Goal: Task Accomplishment & Management: Use online tool/utility

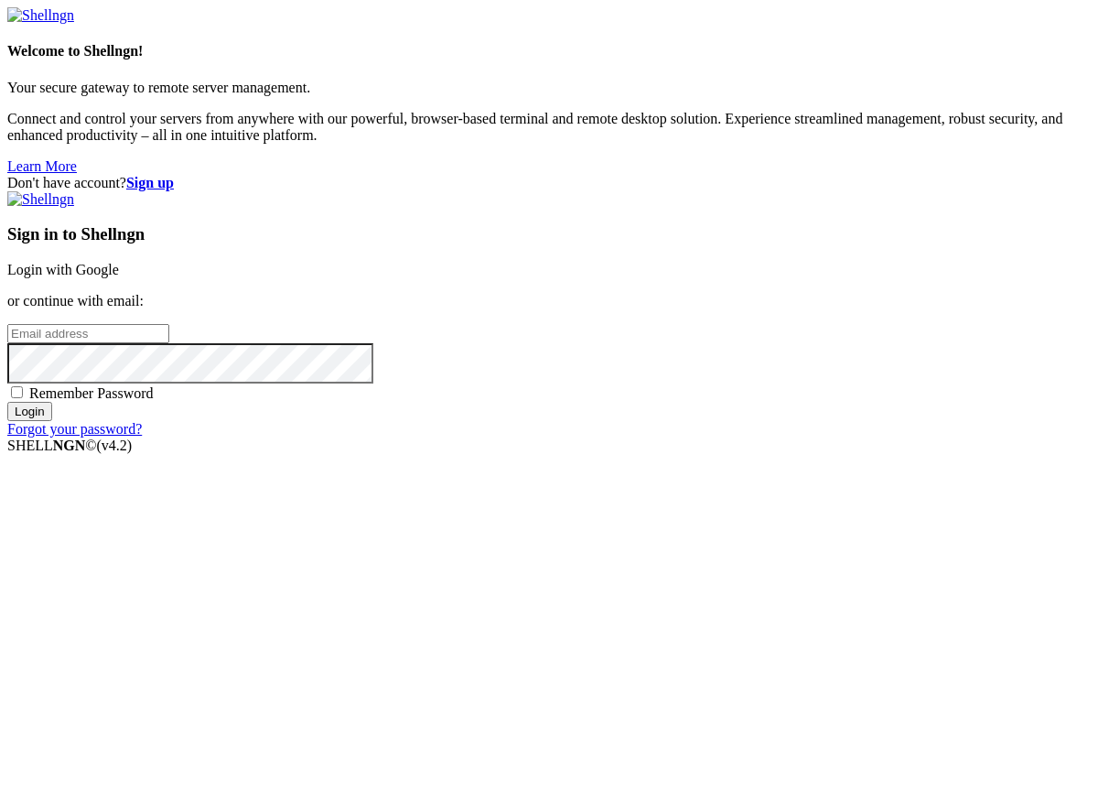
click at [119, 277] on link "Login with Google" at bounding box center [63, 270] width 112 height 16
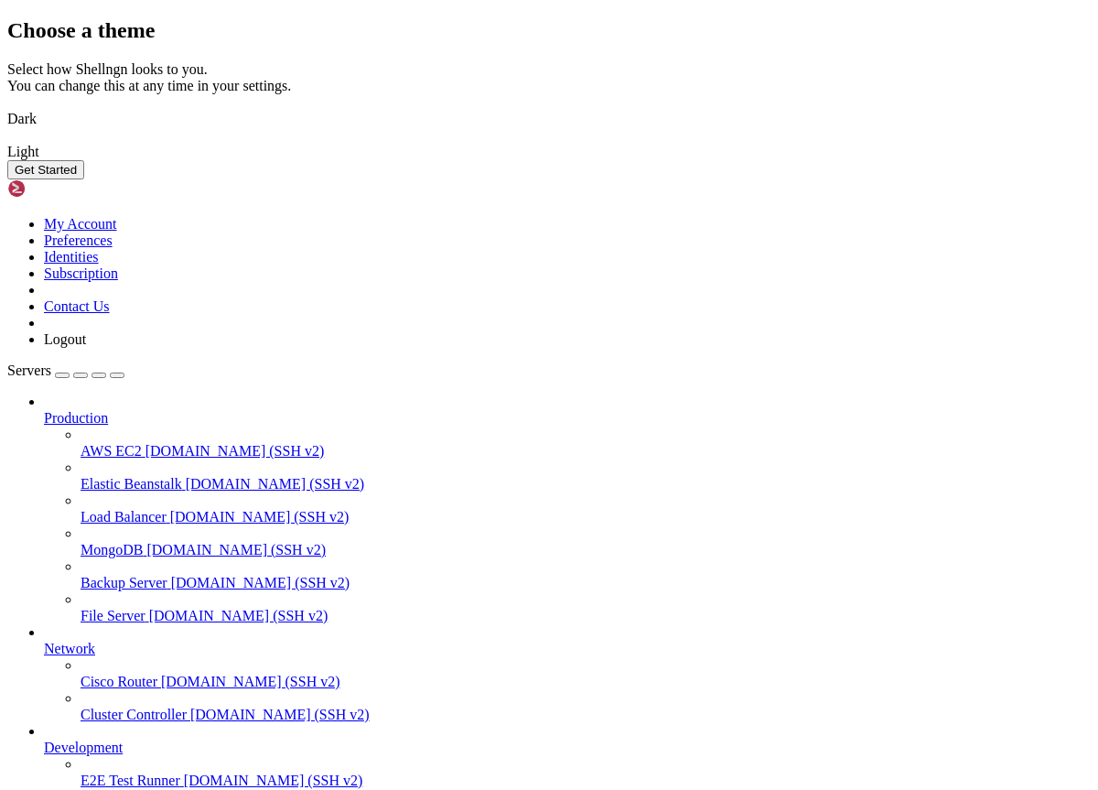
click at [84, 179] on button "Get Started" at bounding box center [45, 169] width 77 height 19
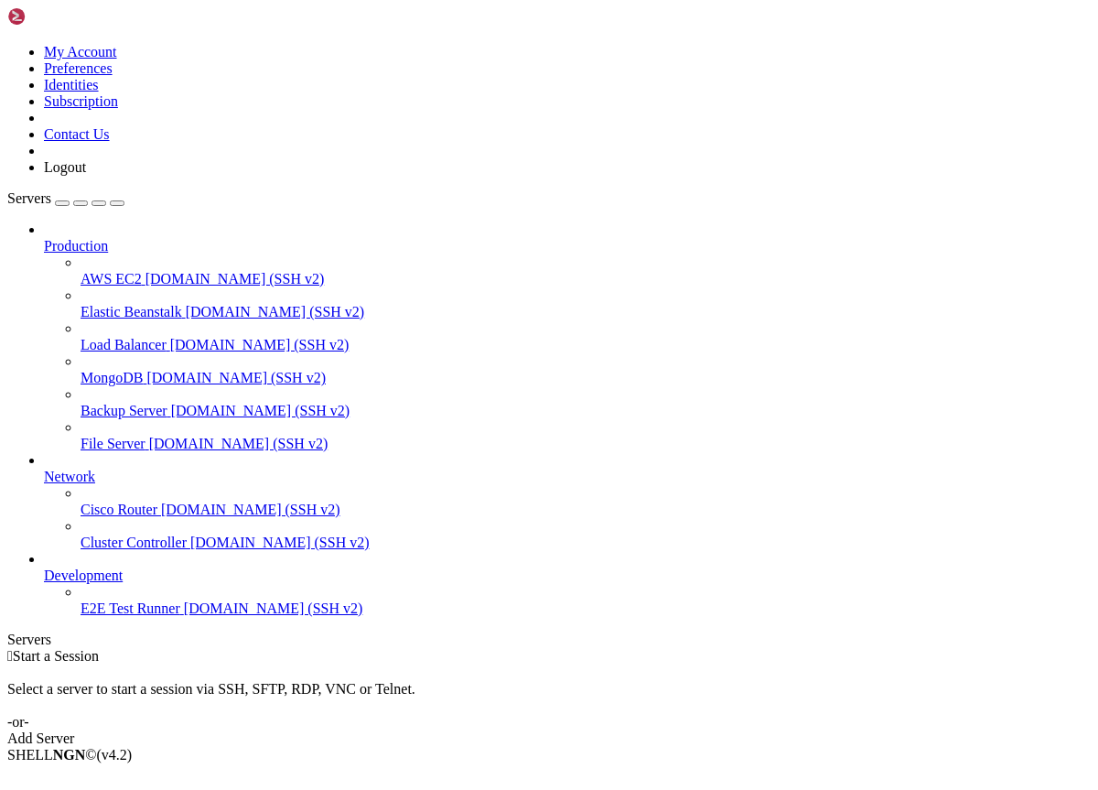
click at [682, 730] on link "Add Server" at bounding box center [549, 738] width 1084 height 16
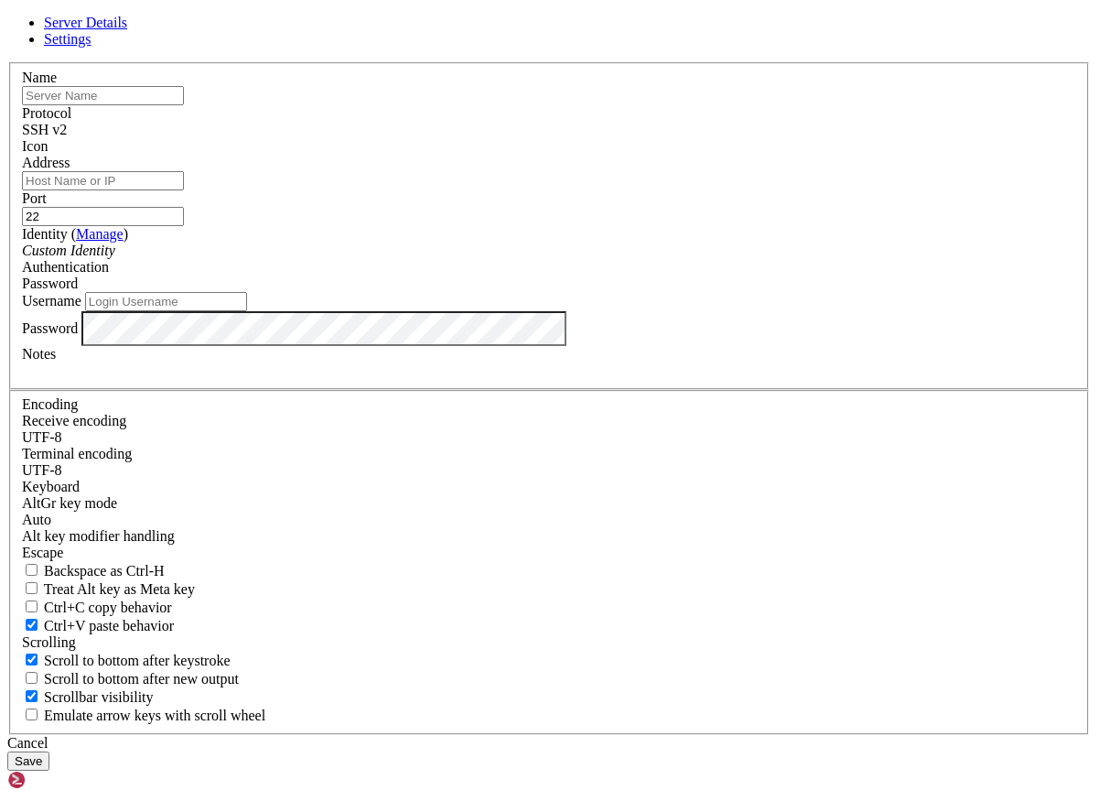
click at [184, 190] on input "Address" at bounding box center [103, 180] width 162 height 19
paste input "[TECHNICAL_ID]"
type input "[TECHNICAL_ID]"
click at [247, 311] on input "Username" at bounding box center [166, 301] width 162 height 19
type input "admin"
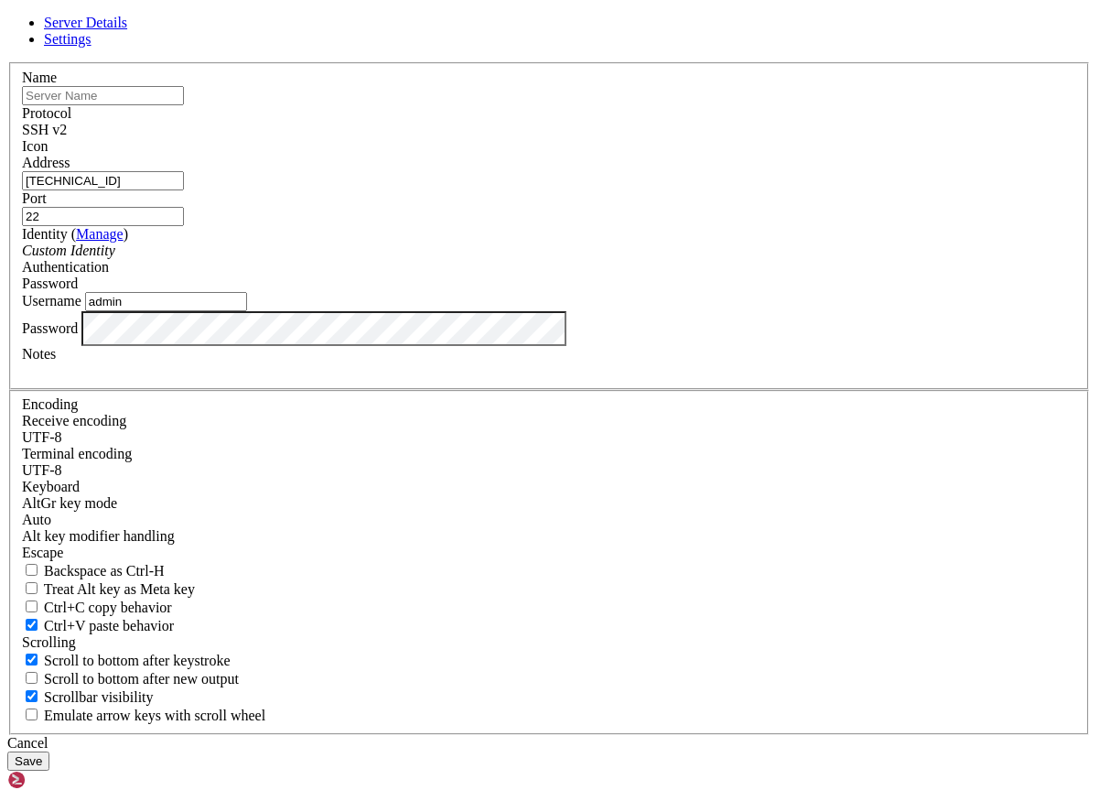
click at [184, 105] on input "text" at bounding box center [103, 95] width 162 height 19
type input "Hurracan"
click at [184, 226] on input "22" at bounding box center [103, 216] width 162 height 19
click at [49, 751] on button "Save" at bounding box center [28, 760] width 42 height 19
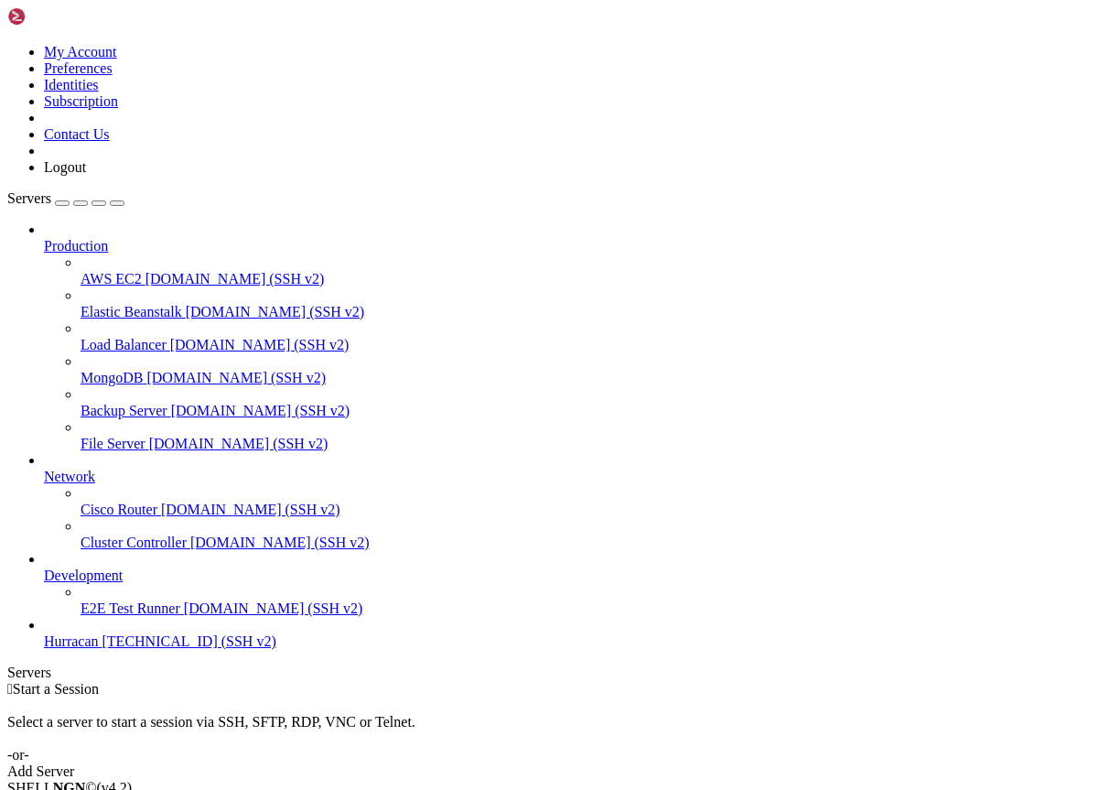
click at [99, 649] on span "Hurracan" at bounding box center [71, 641] width 55 height 16
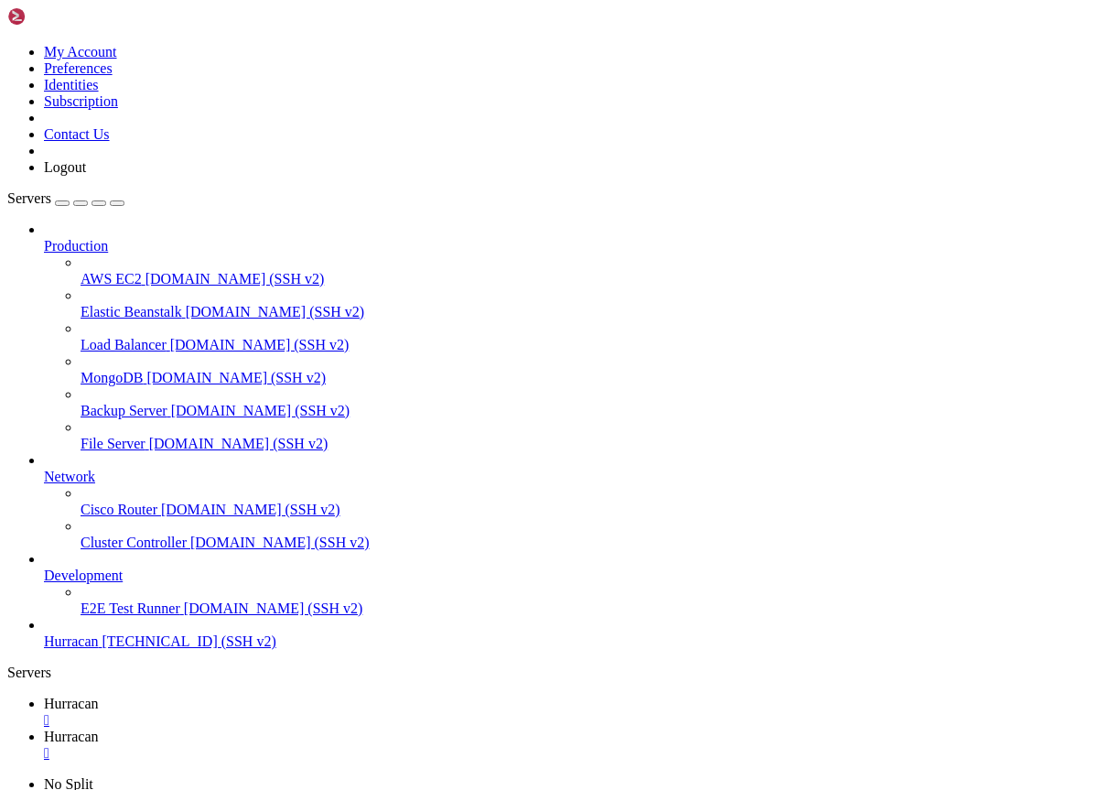
type input "/home/admin"
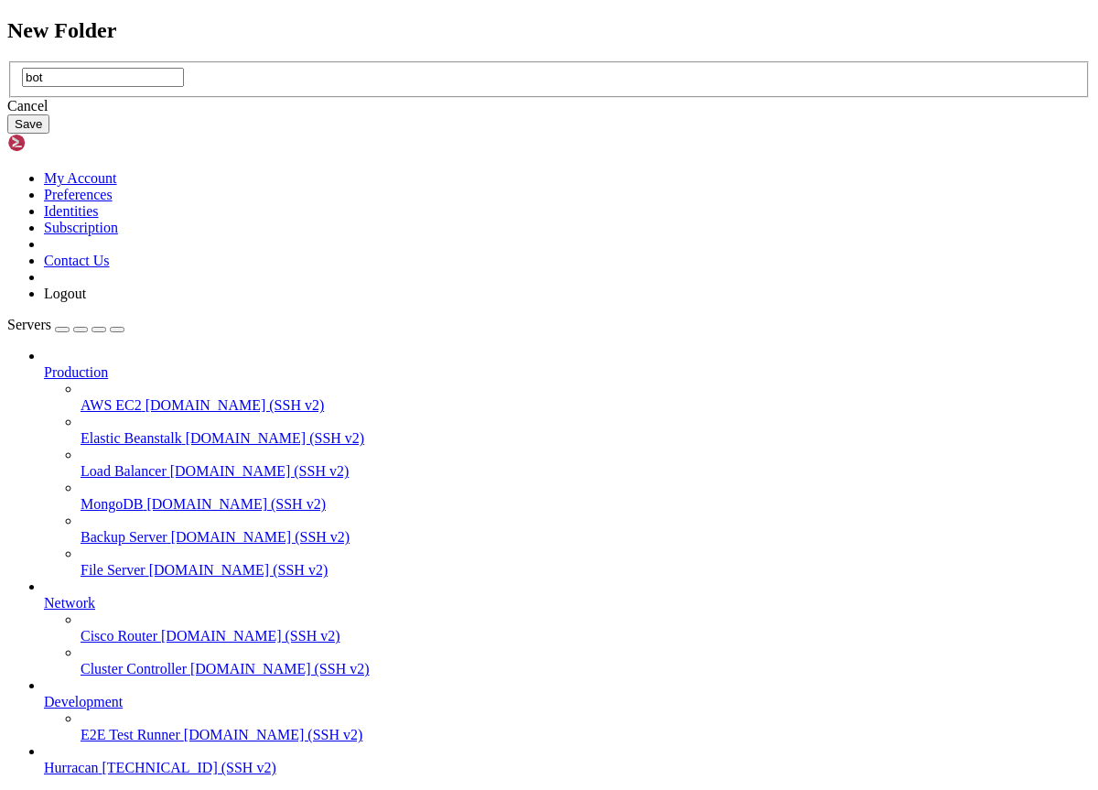
type input "bot"
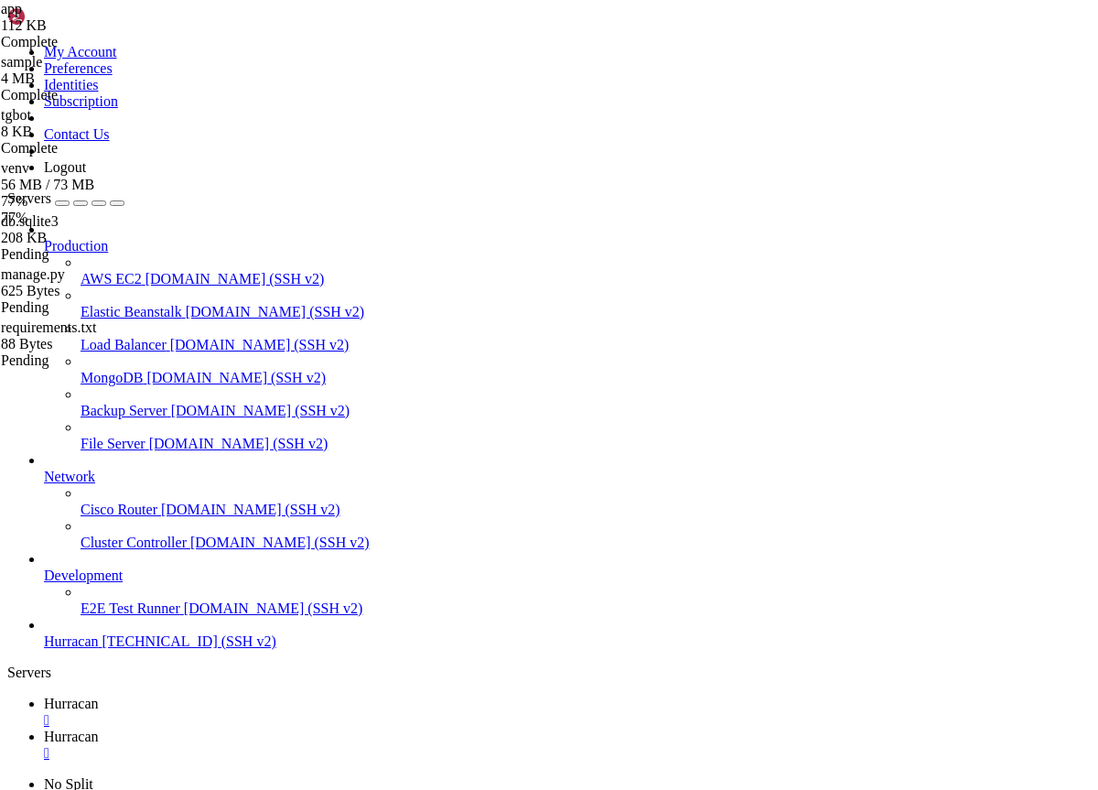
type input "/home/admin/bot/venv/lib/python3.8/site-packages/_pyinstaller_hooks_contrib/hoo…"
